Goal: Entertainment & Leisure: Consume media (video, audio)

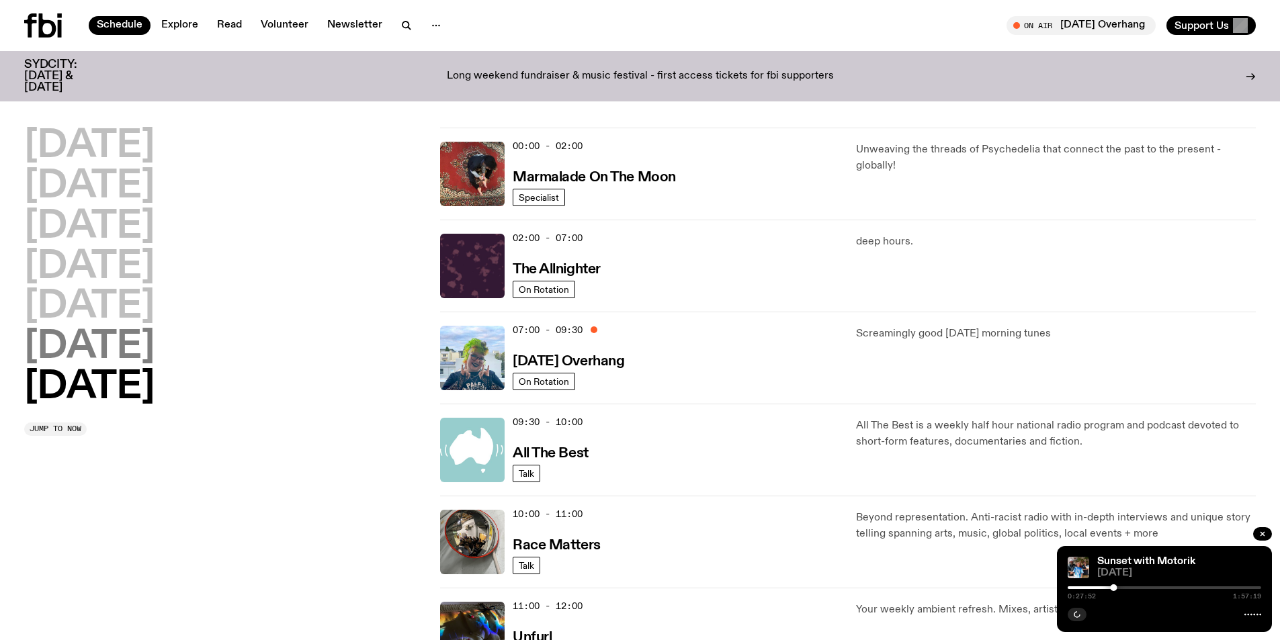
click at [100, 347] on h2 "[DATE]" at bounding box center [89, 348] width 130 height 38
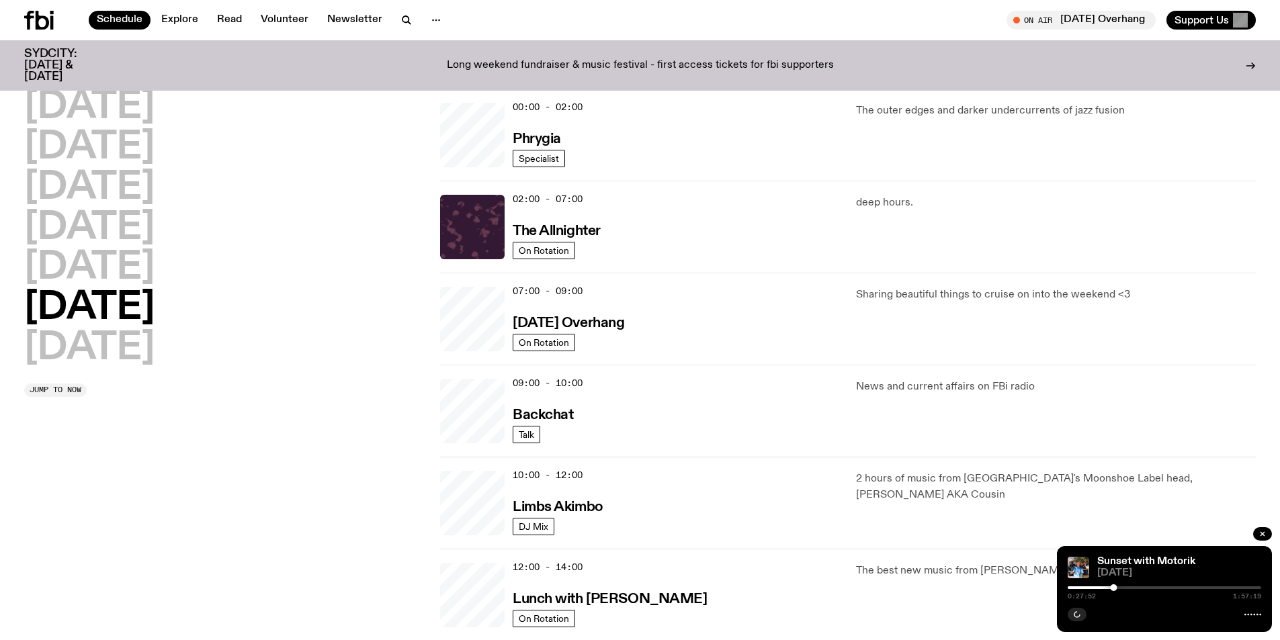
scroll to position [38, 0]
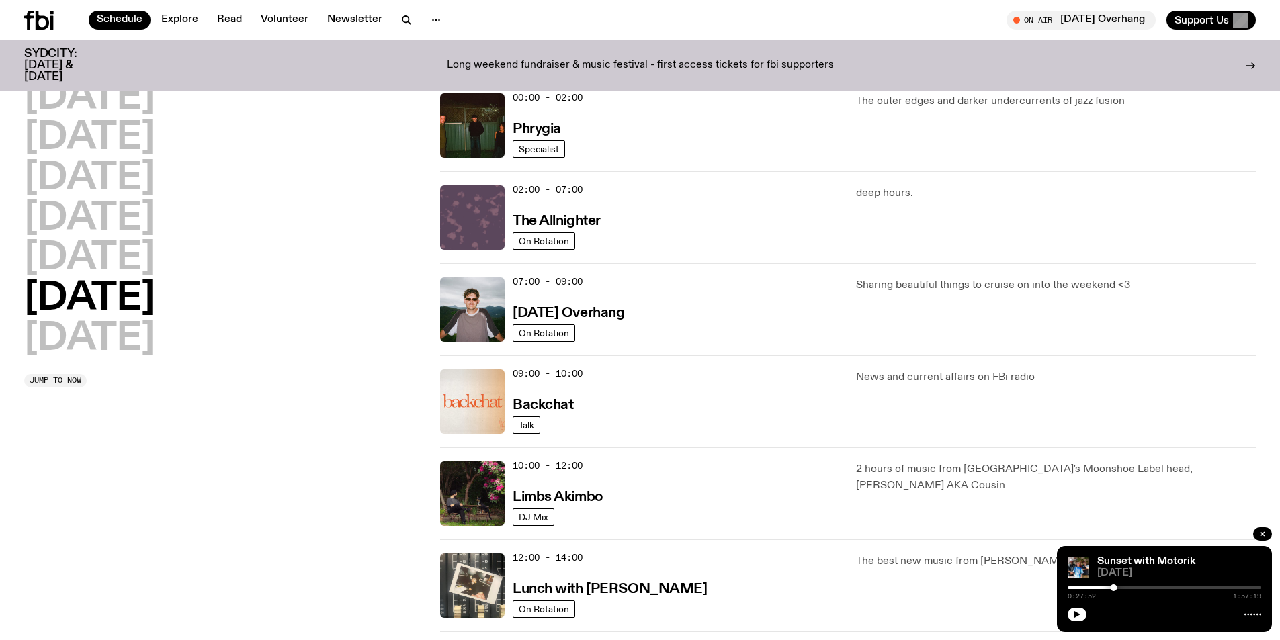
click at [469, 214] on img at bounding box center [472, 217] width 65 height 65
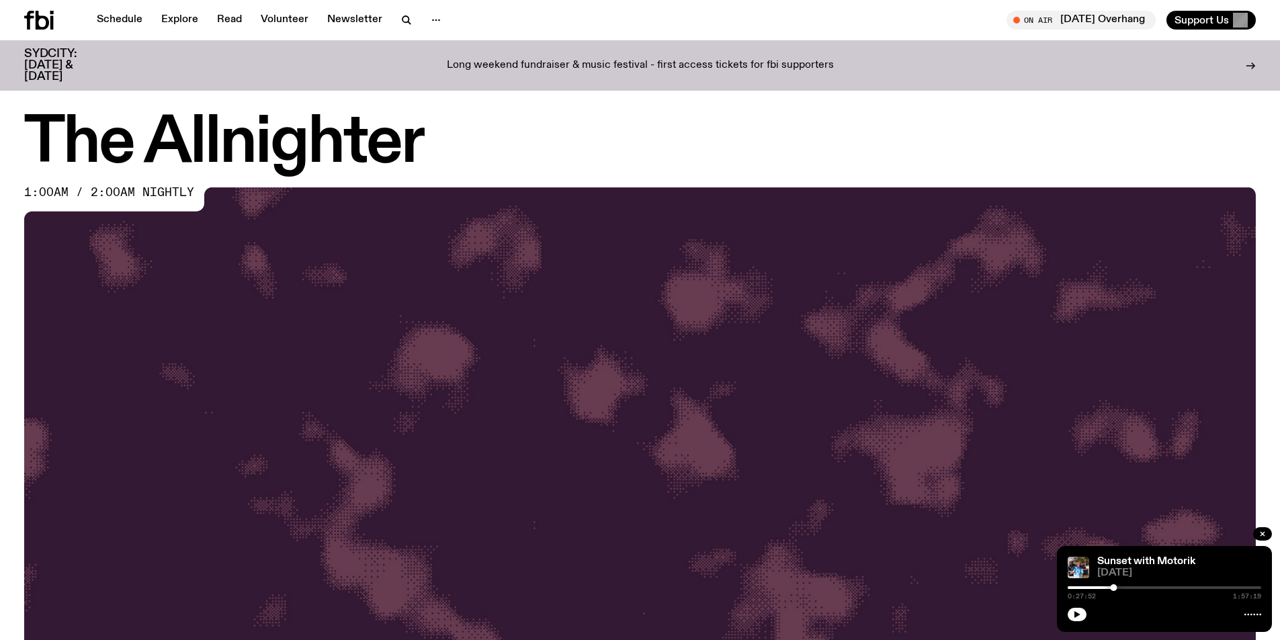
scroll to position [128, 0]
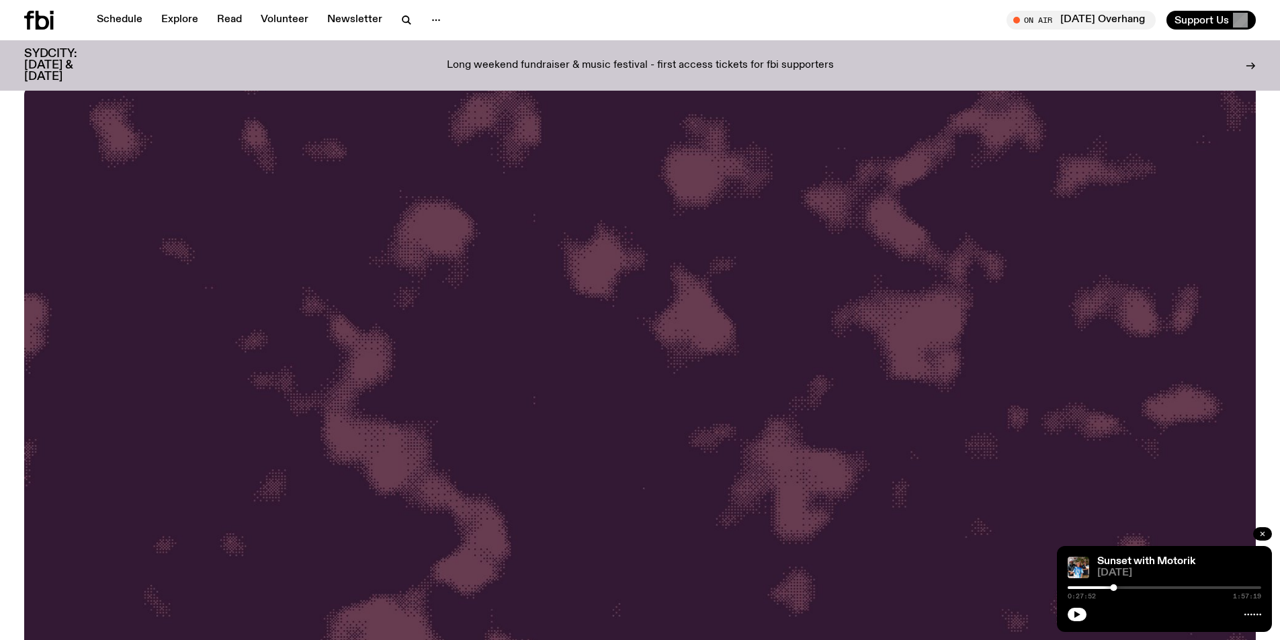
click at [1263, 534] on icon "button" at bounding box center [1263, 534] width 4 height 4
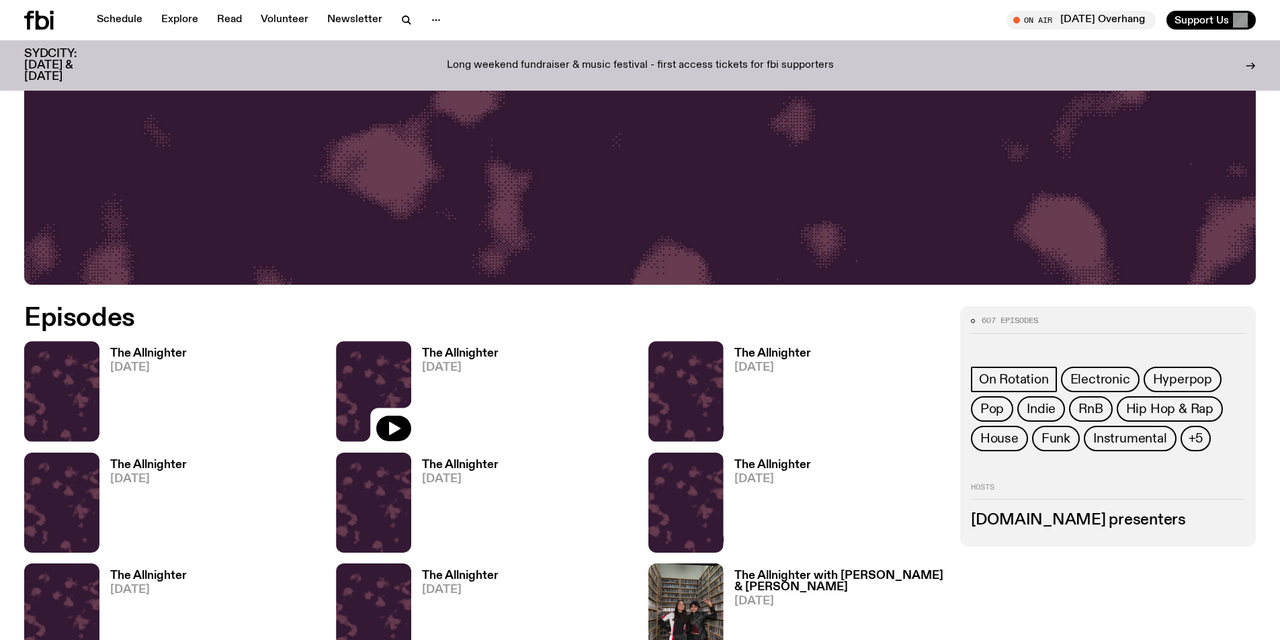
click at [390, 384] on img at bounding box center [373, 391] width 75 height 100
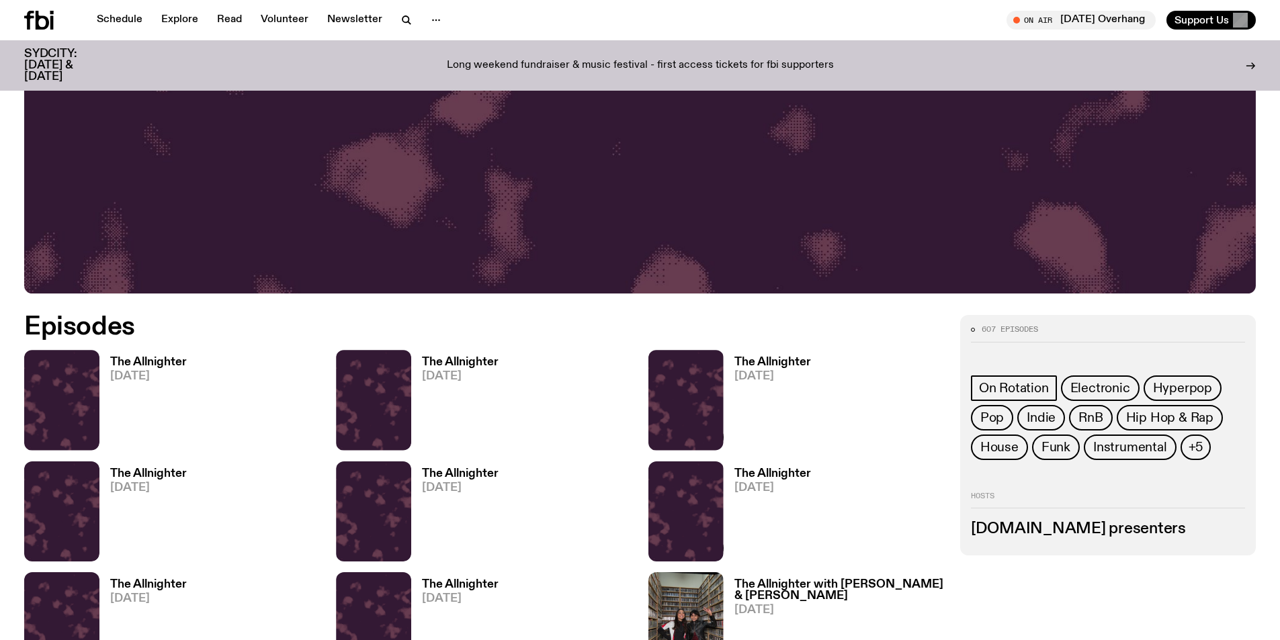
scroll to position [588, 0]
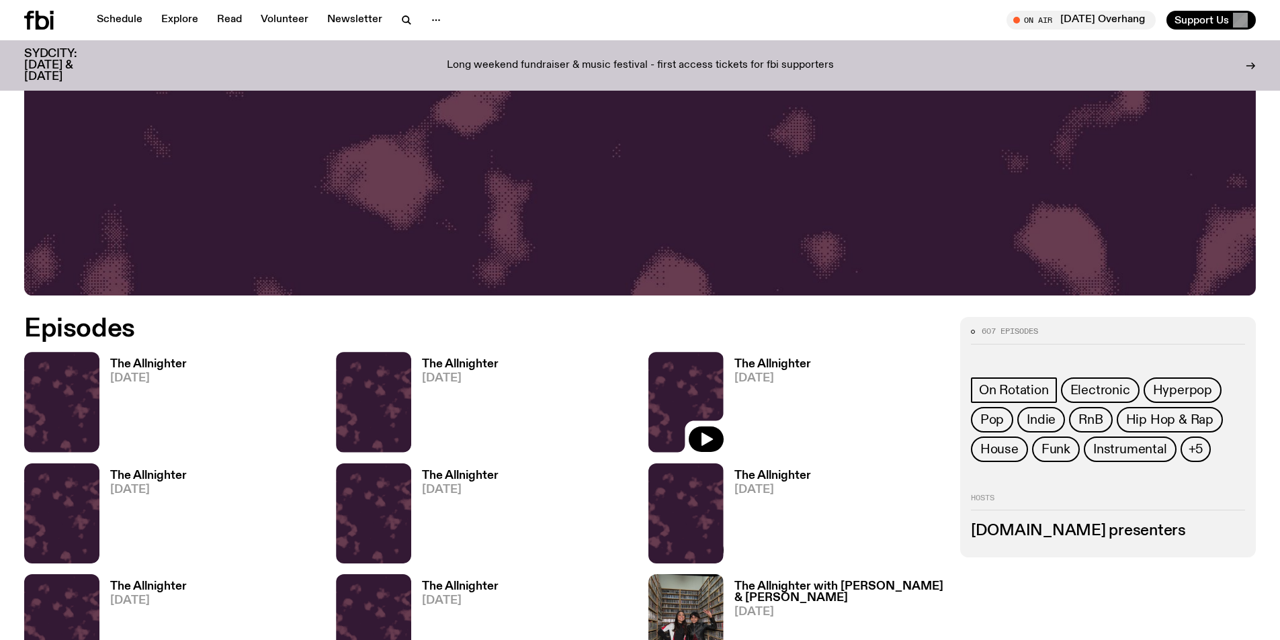
click at [668, 399] on img at bounding box center [685, 402] width 75 height 100
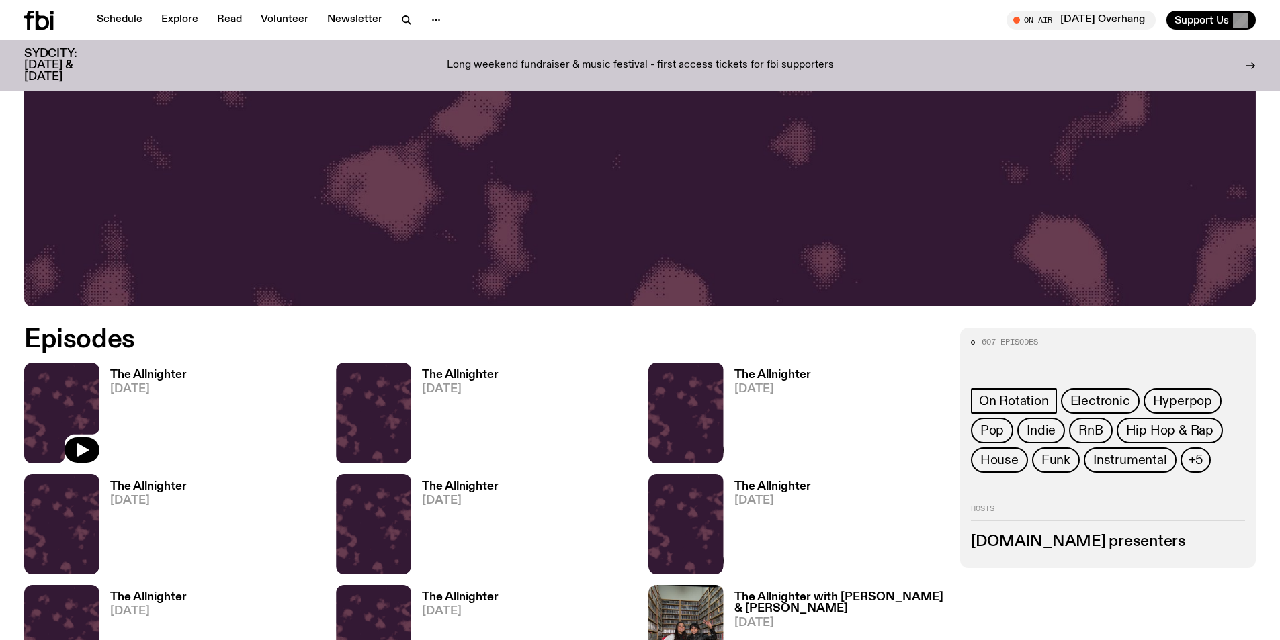
click at [68, 388] on img at bounding box center [61, 413] width 75 height 100
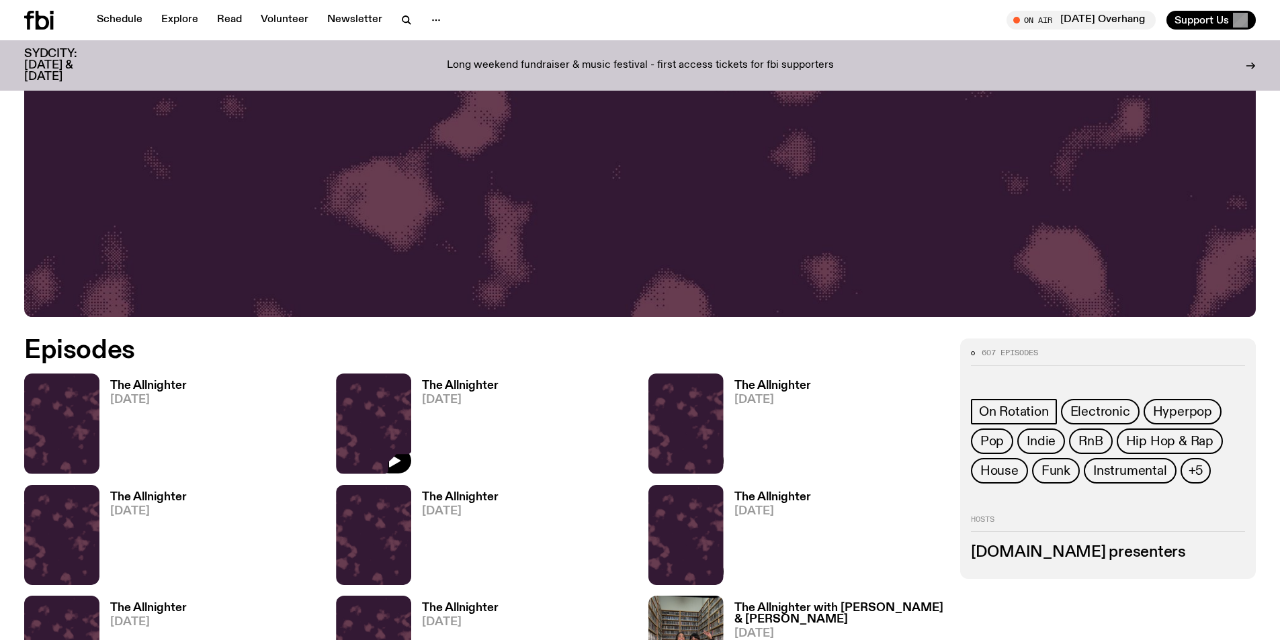
click at [378, 398] on img at bounding box center [373, 424] width 75 height 100
